Goal: Task Accomplishment & Management: Manage account settings

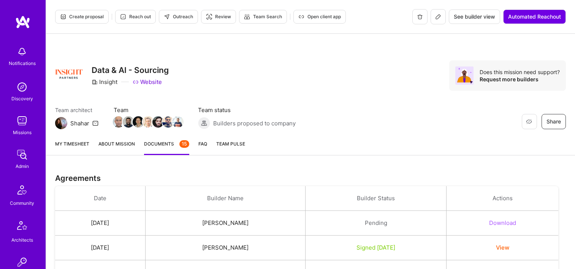
scroll to position [658, 0]
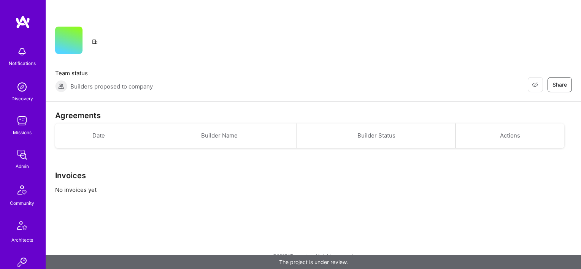
click at [26, 155] on link "Admin" at bounding box center [21, 158] width 47 height 23
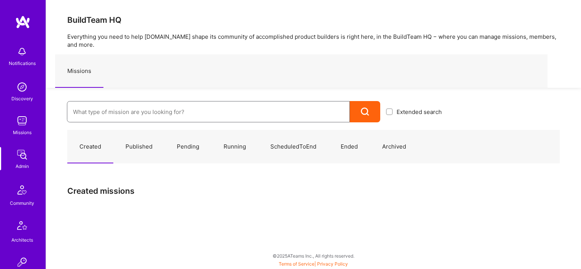
click at [137, 102] on input at bounding box center [208, 111] width 271 height 19
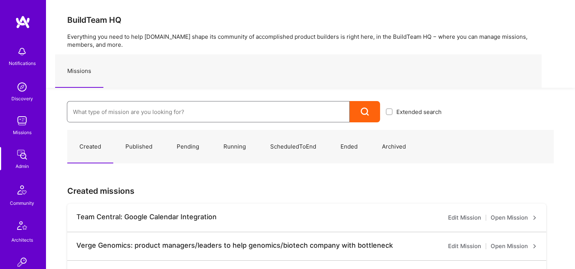
paste input "Rent Parity: Team for leveling the playing field in the property management spa…"
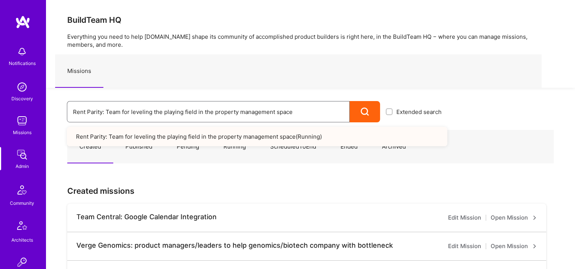
type input "Rent Parity: Team for leveling the playing field in the property management spa…"
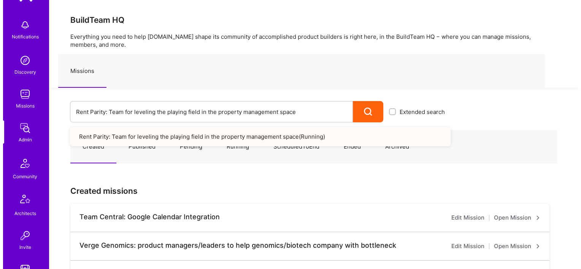
scroll to position [228, 0]
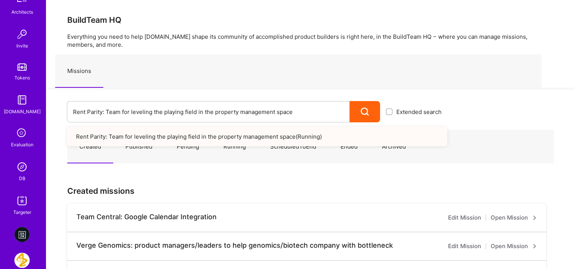
click at [21, 176] on div "DB" at bounding box center [22, 179] width 6 height 8
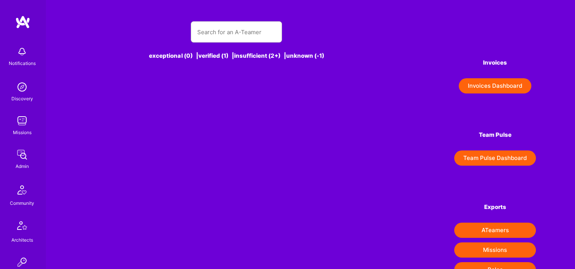
click at [497, 90] on button "Invoices Dashboard" at bounding box center [495, 85] width 73 height 15
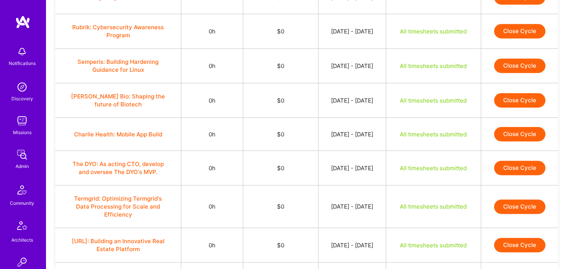
scroll to position [623, 0]
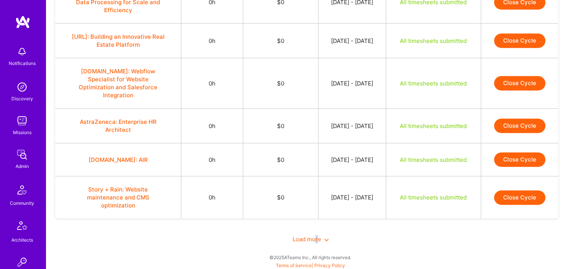
click at [316, 242] on div "Load more" at bounding box center [310, 239] width 511 height 26
drag, startPoint x: 316, startPoint y: 242, endPoint x: 310, endPoint y: 237, distance: 7.9
click at [310, 237] on span "Load more" at bounding box center [311, 239] width 36 height 7
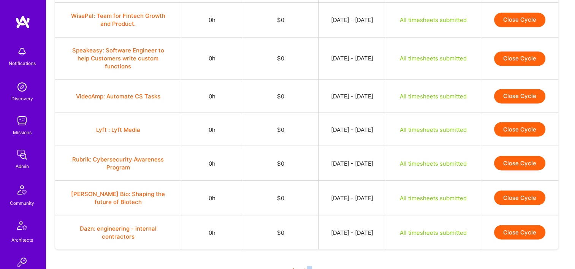
scroll to position [1333, 0]
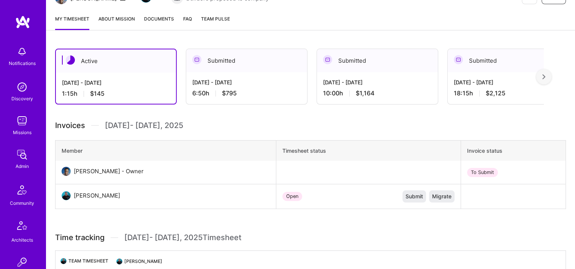
scroll to position [76, 0]
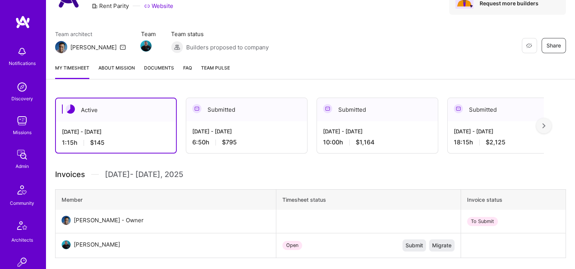
click at [143, 64] on div "My timesheet About Mission Documents FAQ Team Pulse" at bounding box center [310, 69] width 529 height 22
click at [160, 73] on link "Documents" at bounding box center [159, 71] width 30 height 15
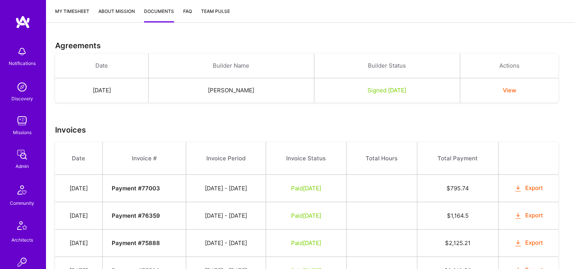
scroll to position [76, 0]
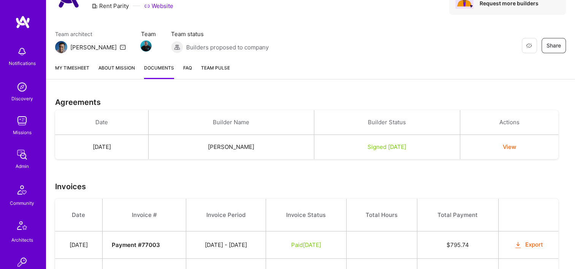
click at [73, 66] on link "My timesheet" at bounding box center [72, 71] width 34 height 15
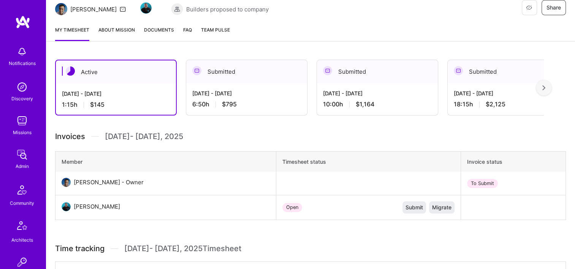
click at [268, 93] on div "[DATE] - [DATE]" at bounding box center [246, 93] width 109 height 8
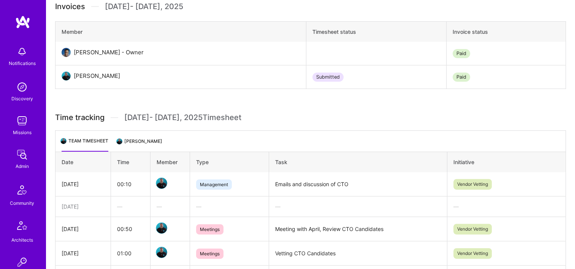
scroll to position [266, 0]
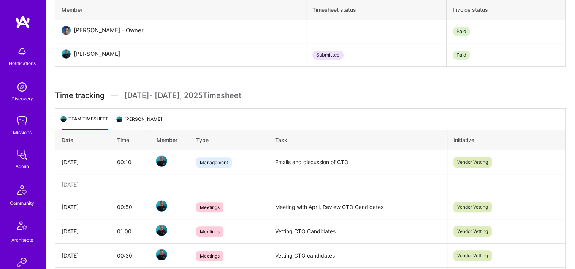
click at [132, 123] on li "[PERSON_NAME]" at bounding box center [140, 122] width 45 height 15
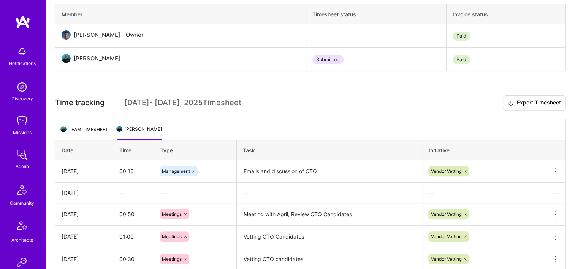
scroll to position [216, 0]
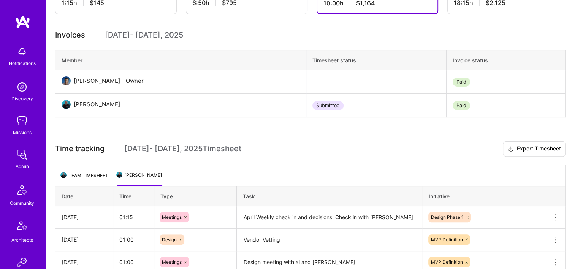
scroll to position [64, 0]
